Goal: Task Accomplishment & Management: Use online tool/utility

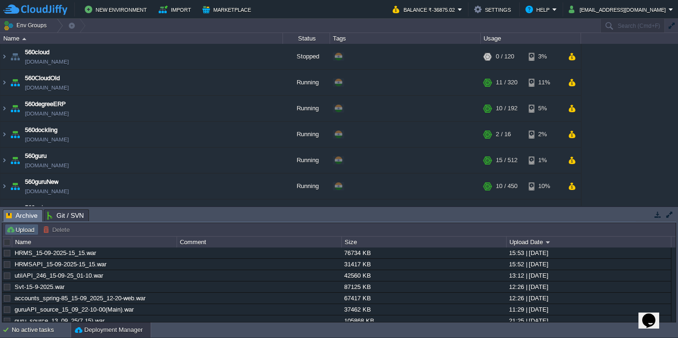
click at [27, 232] on button "Upload" at bounding box center [21, 229] width 31 height 8
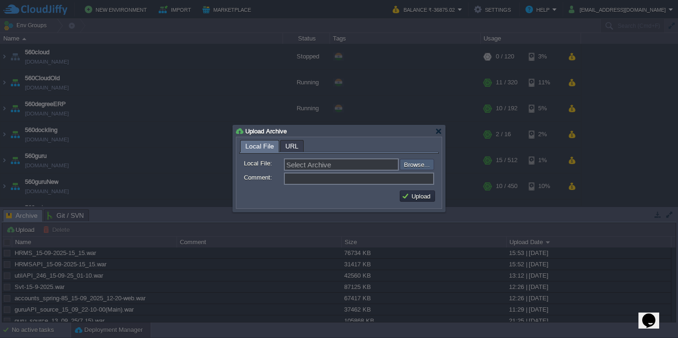
click at [427, 165] on input "file" at bounding box center [374, 164] width 119 height 11
type input "C:\fakepath\guruAPI_source_15_09_25(7.15).war"
type input "guruAPI_source_15_09_25(7.15).war"
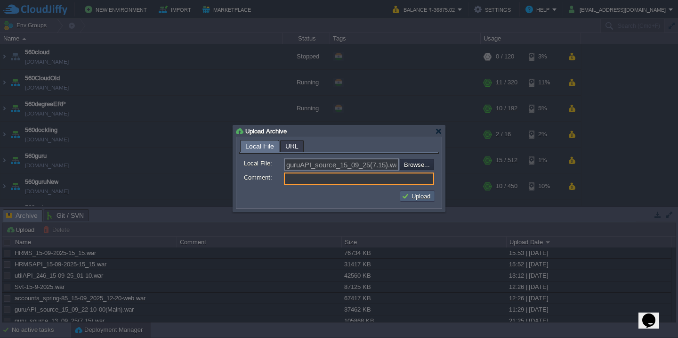
click at [426, 193] on button "Upload" at bounding box center [418, 196] width 32 height 8
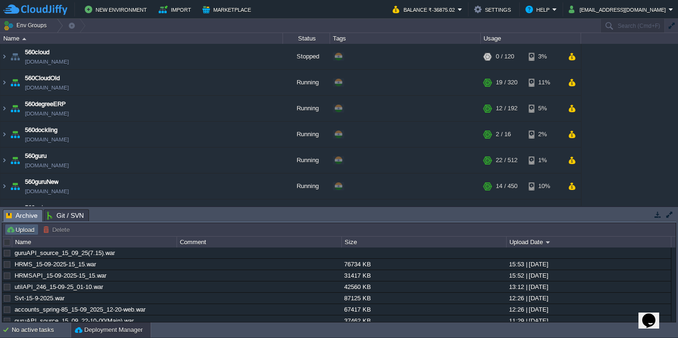
click at [32, 233] on button "Upload" at bounding box center [21, 229] width 31 height 8
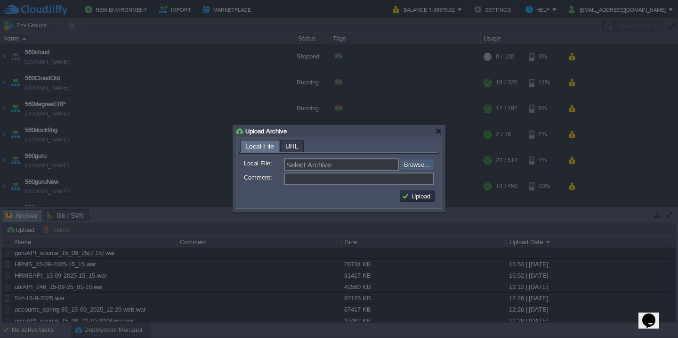
click at [423, 167] on input "file" at bounding box center [374, 164] width 119 height 11
type input "C:\fakepath\guruAPI_source_15_09_25(7.15).war"
type input "guruAPI_source_15_09_25(7.15).war"
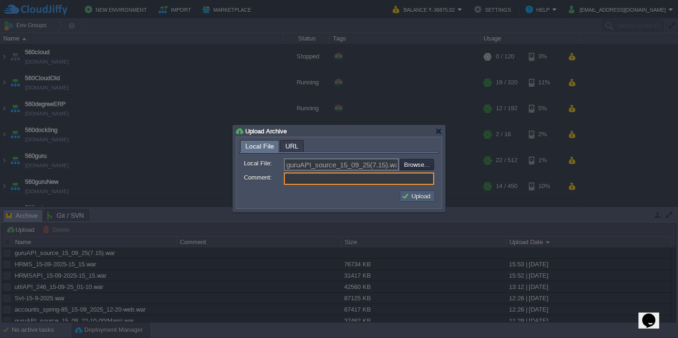
click at [423, 199] on button "Upload" at bounding box center [418, 196] width 32 height 8
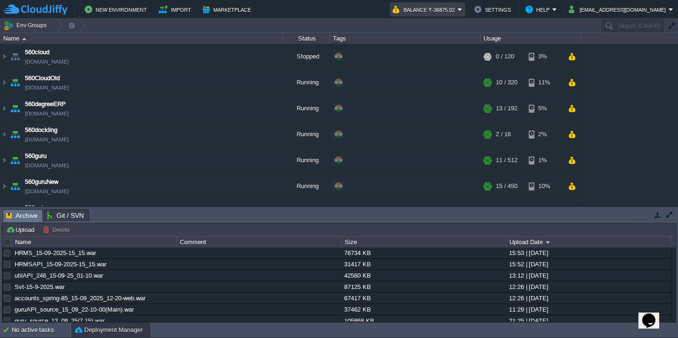
click at [454, 8] on button "Balance ₹-36875.02" at bounding box center [425, 9] width 65 height 11
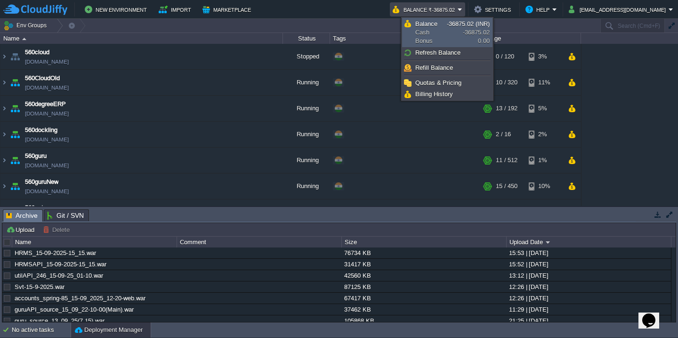
click at [449, 38] on link "Balance Cash Bonus -36875.02 (INR) -36875.02 0.00" at bounding box center [447, 32] width 89 height 28
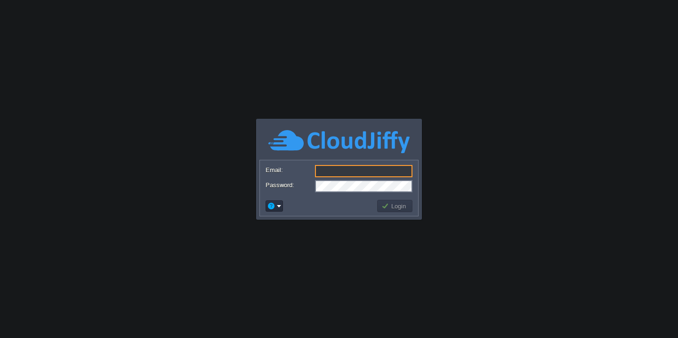
type input "[EMAIL_ADDRESS][DOMAIN_NAME]"
click at [397, 204] on button "Login" at bounding box center [394, 206] width 27 height 8
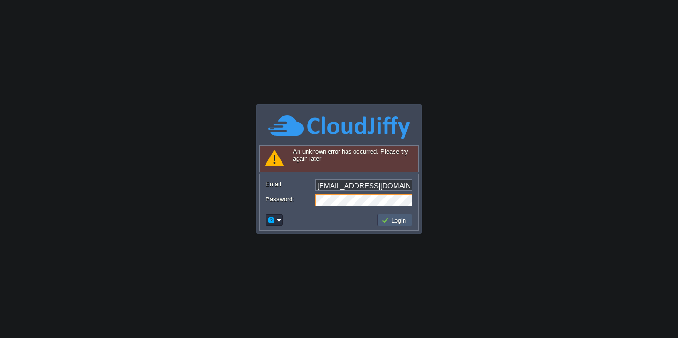
click at [388, 216] on button "Login" at bounding box center [394, 220] width 27 height 8
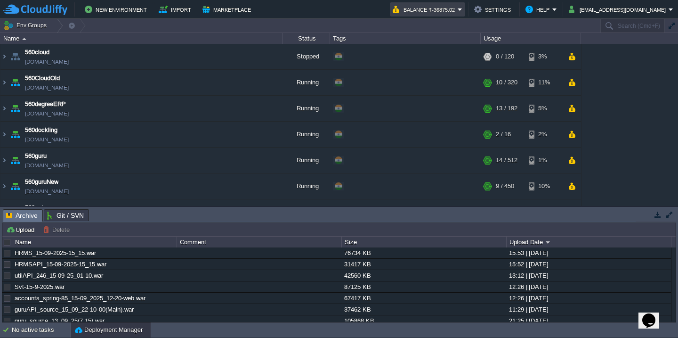
click at [457, 13] on button "Balance ₹-36875.02" at bounding box center [425, 9] width 65 height 11
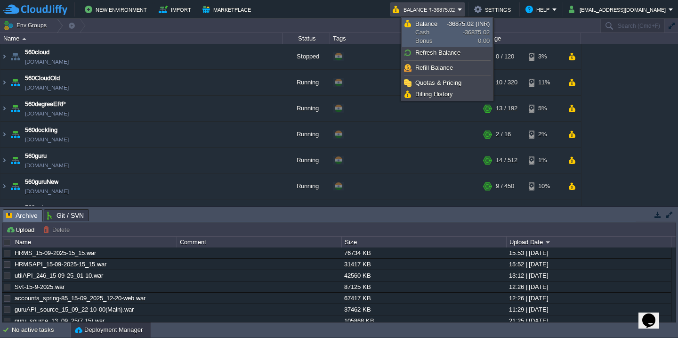
click at [433, 30] on span "Balance Cash Bonus" at bounding box center [431, 32] width 32 height 25
